Goal: Task Accomplishment & Management: Manage account settings

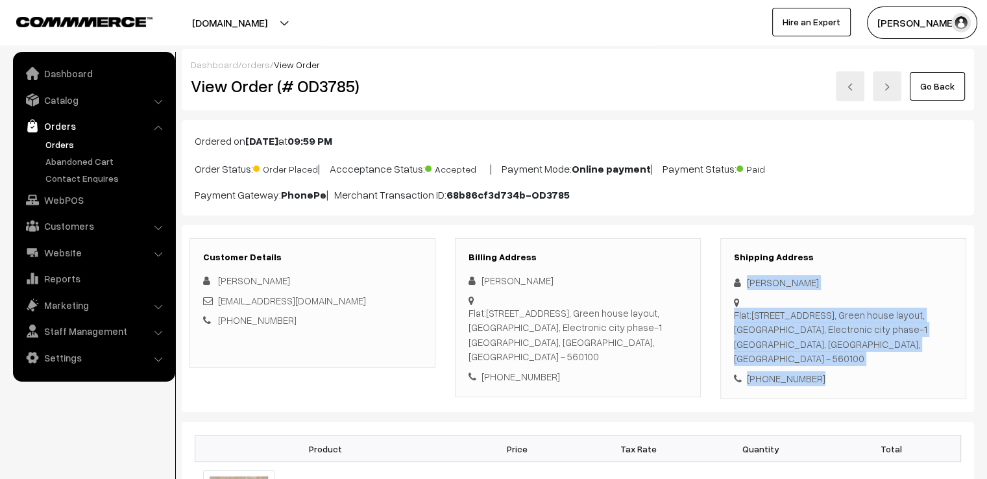
click at [960, 91] on link "Go Back" at bounding box center [937, 86] width 55 height 29
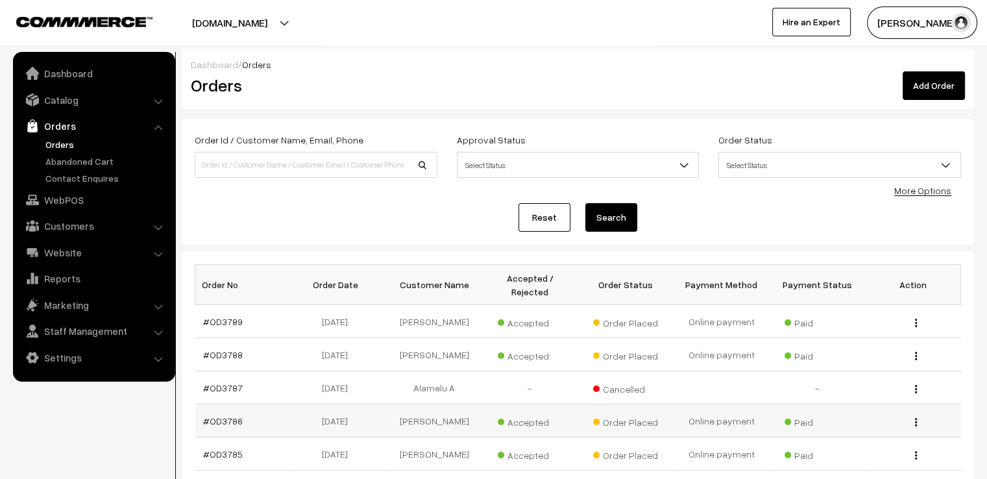
click at [202, 415] on td "#OD3786" at bounding box center [243, 420] width 96 height 33
click at [225, 415] on link "#OD3786" at bounding box center [223, 420] width 40 height 11
click at [226, 415] on link "#OD3786" at bounding box center [223, 420] width 40 height 11
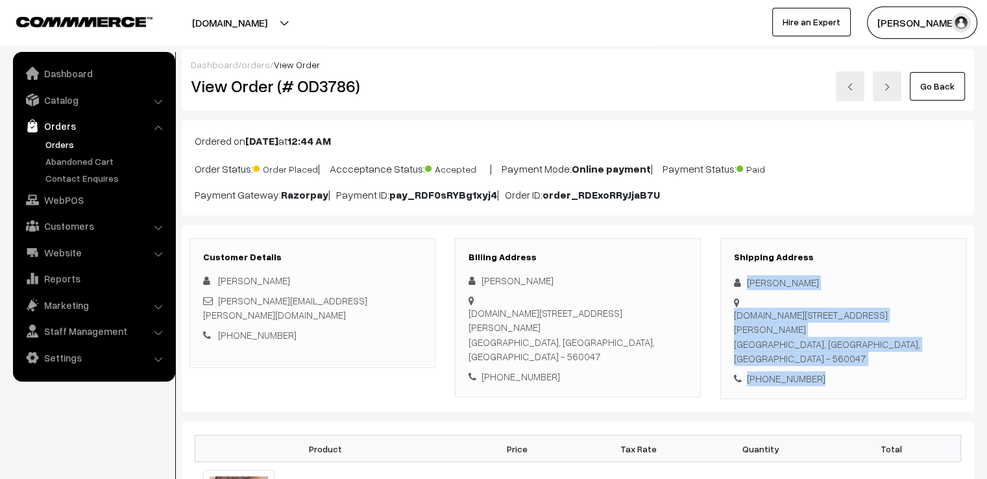
drag, startPoint x: 766, startPoint y: 296, endPoint x: 866, endPoint y: 398, distance: 142.7
click at [867, 377] on div "Shipping Address Vyshnavi Gopa H.No 3002, Anujyothi apartment, 27th Main 4th cr…" at bounding box center [843, 319] width 246 height 162
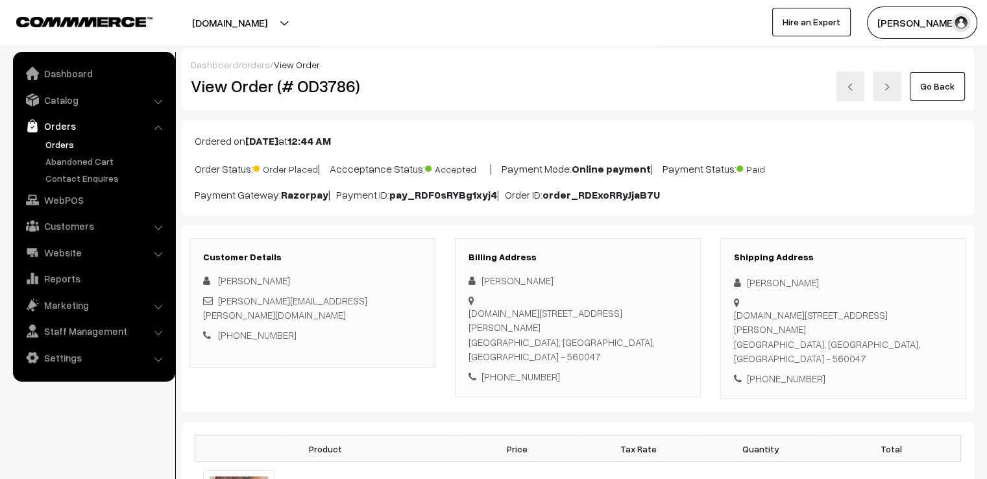
click at [832, 199] on p "Payment Gateway: Razorpay | Payment ID: pay_RDF0sRYBg1xyj4 | Order ID: order_RD…" at bounding box center [578, 195] width 766 height 16
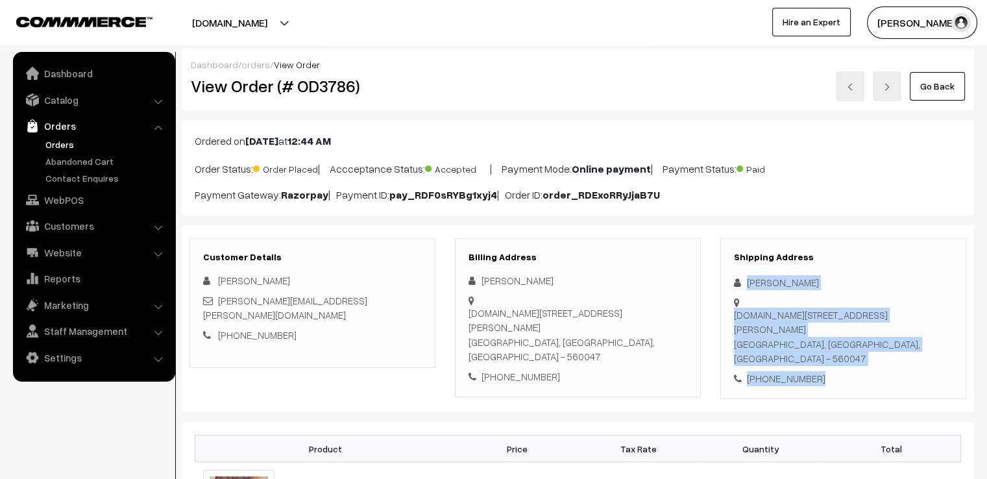
drag, startPoint x: 742, startPoint y: 277, endPoint x: 871, endPoint y: 375, distance: 162.1
click at [871, 375] on div "Shipping Address Vyshnavi Gopa H.No 3002, Anujyothi apartment, 27th Main 4th cr…" at bounding box center [843, 319] width 246 height 162
copy div "Vyshnavi Gopa H.No 3002, Anujyothi apartment, 27th Main 4th cross, Aswini Layou…"
click at [932, 91] on link "Go Back" at bounding box center [937, 86] width 55 height 29
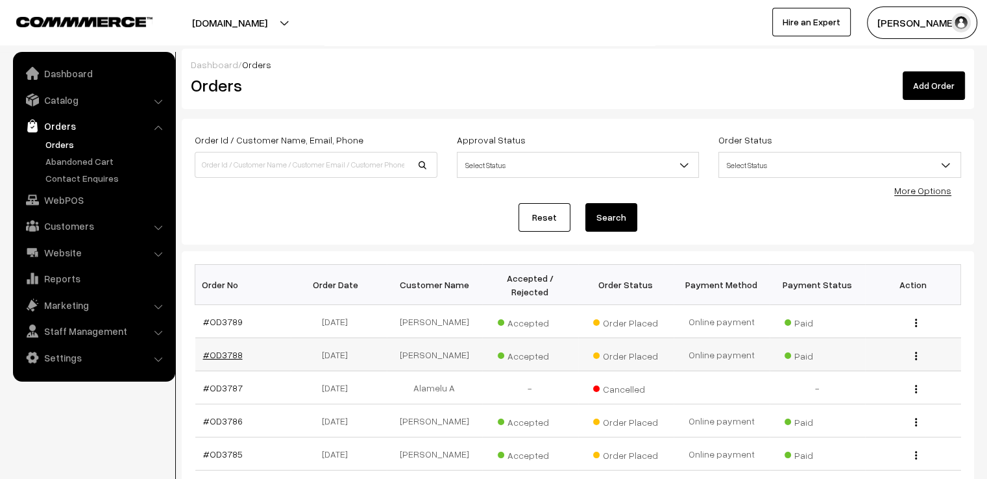
click at [226, 349] on link "#OD3788" at bounding box center [223, 354] width 40 height 11
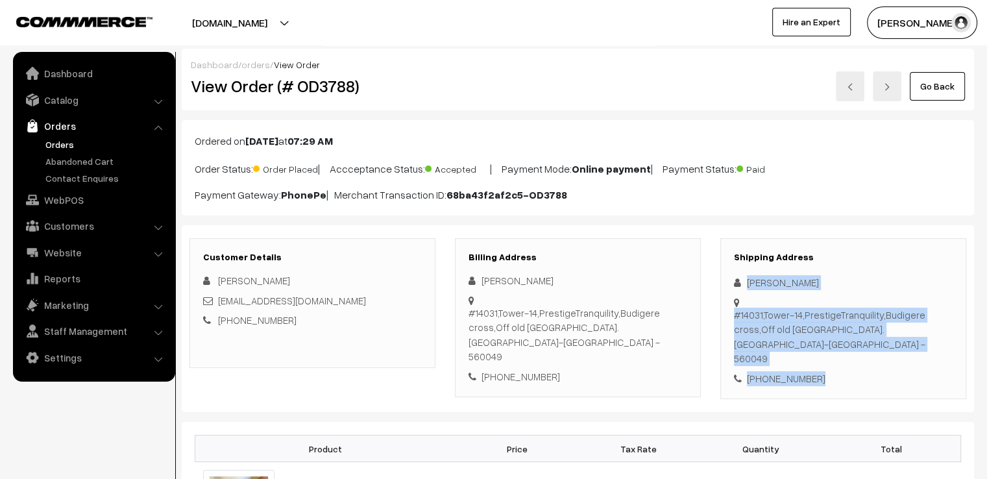
drag, startPoint x: 742, startPoint y: 273, endPoint x: 844, endPoint y: 372, distance: 141.8
click at [844, 372] on div "Shipping Address Savitri Sistla #14031,Tower-14,PrestigeTranquility,Budigere cr…" at bounding box center [843, 319] width 246 height 162
copy div "Savitri Sistla #14031,Tower-14,PrestigeTranquility,Budigere cross,Off old Madra…"
click at [956, 82] on link "Go Back" at bounding box center [937, 86] width 55 height 29
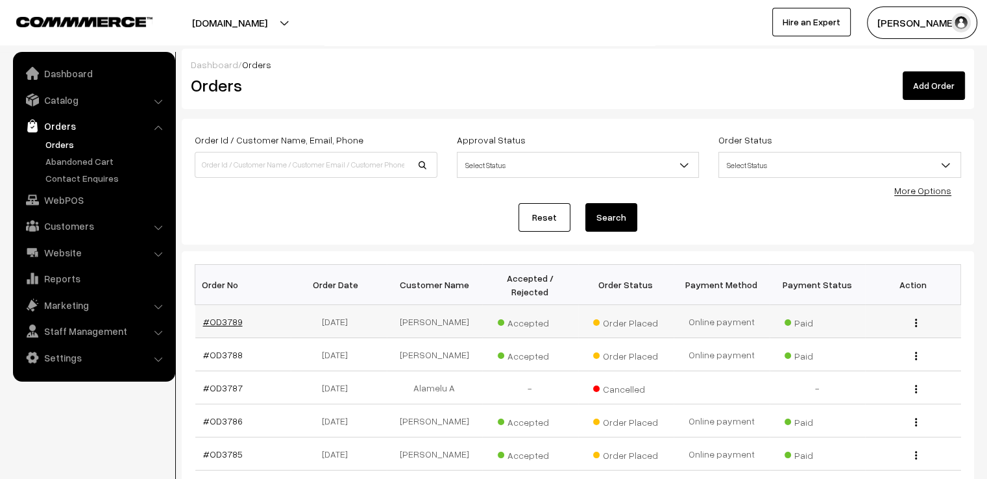
click at [236, 316] on link "#OD3789" at bounding box center [223, 321] width 40 height 11
click at [239, 316] on link "#OD3789" at bounding box center [223, 321] width 40 height 11
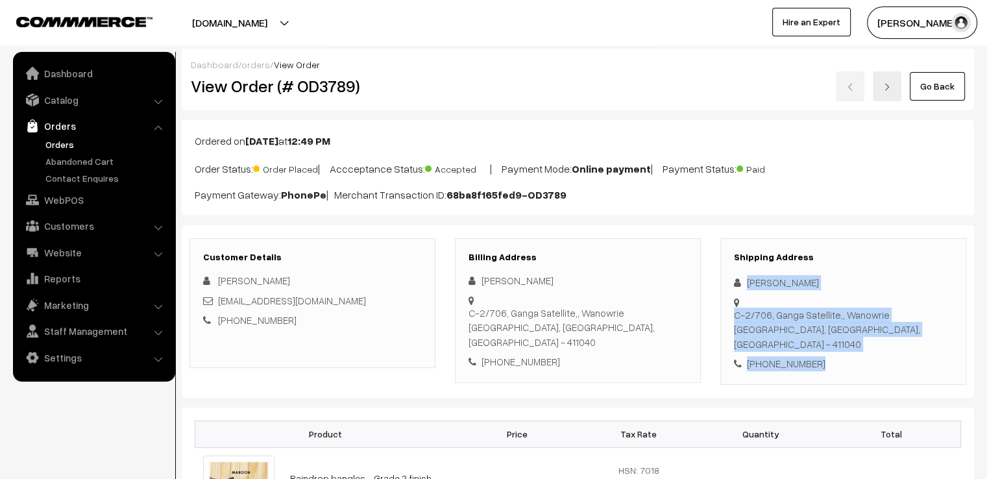
drag, startPoint x: 746, startPoint y: 274, endPoint x: 849, endPoint y: 348, distance: 127.3
click at [847, 348] on div "Shipping Address Chitra Iyer C-2/706, Ganga Satellite,, Wanowrie Pune, Maharash…" at bounding box center [843, 311] width 246 height 147
copy div "Chitra Iyer C-2/706, Ganga Satellite,, Wanowrie Pune, Maharashtra, India - 4110…"
